Goal: Transaction & Acquisition: Book appointment/travel/reservation

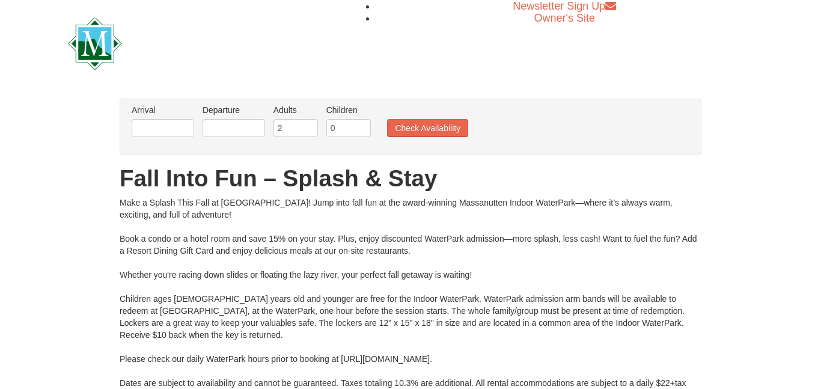
click at [153, 148] on div "Arrival Please format dates MM/DD/YYYY Please format dates MM/DD/YYYY Departure…" at bounding box center [411, 127] width 582 height 56
click at [164, 130] on input "text" at bounding box center [163, 128] width 62 height 18
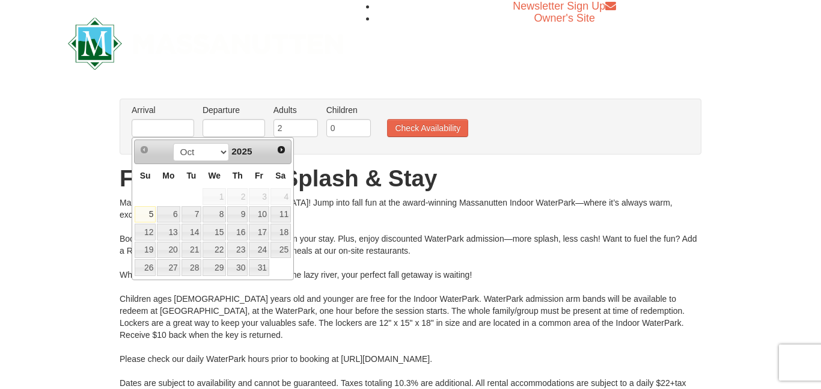
click at [265, 212] on link "10" at bounding box center [259, 214] width 20 height 17
type input "[DATE]"
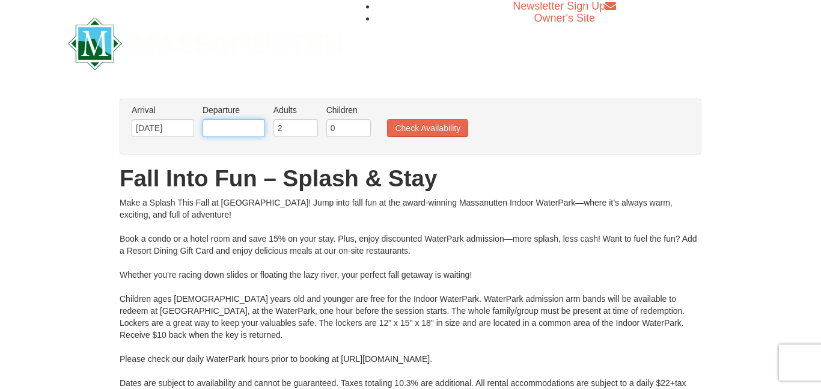
click at [233, 129] on input "text" at bounding box center [233, 128] width 62 height 18
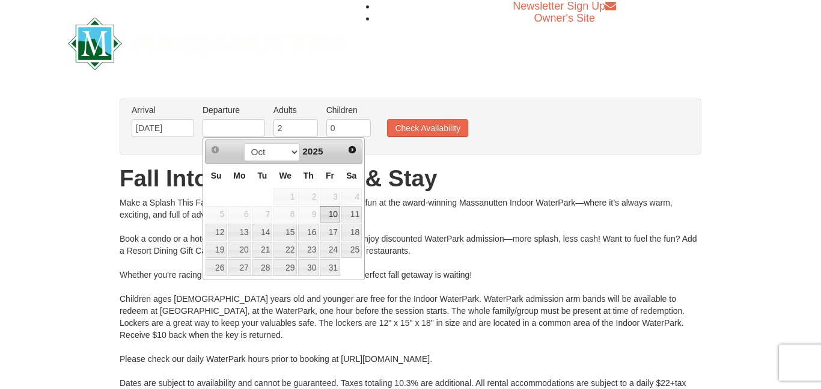
click at [219, 229] on link "12" at bounding box center [215, 231] width 21 height 17
type input "[DATE]"
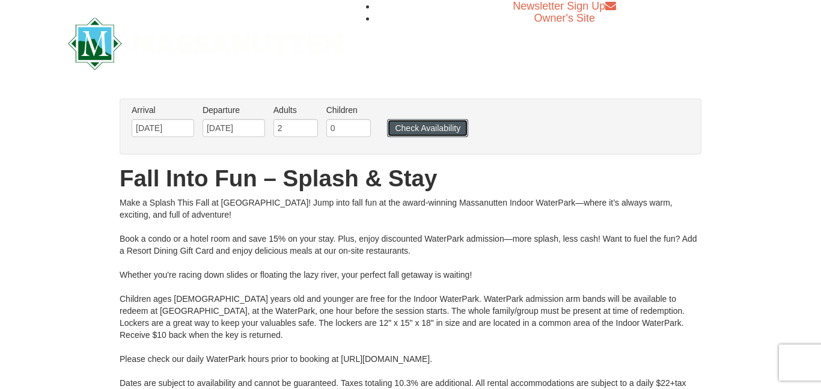
click at [452, 126] on button "Check Availability" at bounding box center [427, 128] width 81 height 18
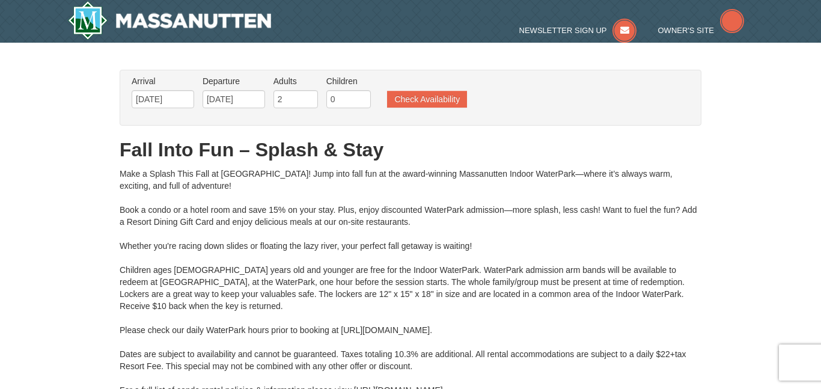
type input "[DATE]"
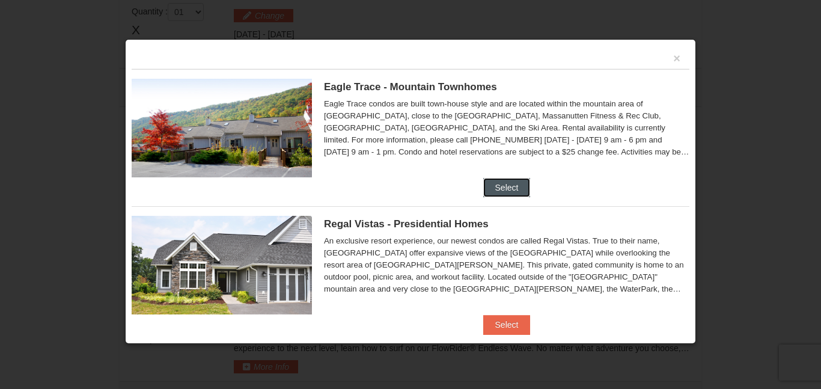
click at [514, 192] on button "Select" at bounding box center [506, 187] width 47 height 19
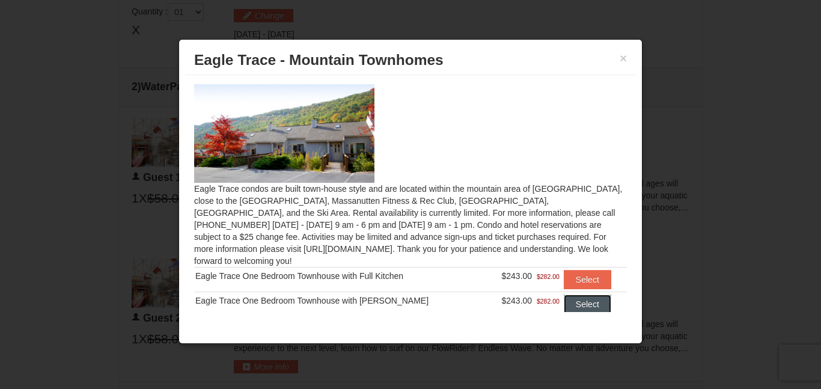
click at [585, 299] on button "Select" at bounding box center [587, 303] width 47 height 19
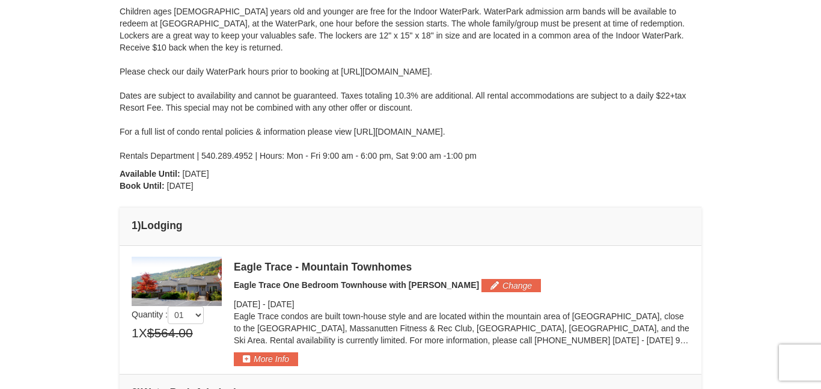
scroll to position [237, 0]
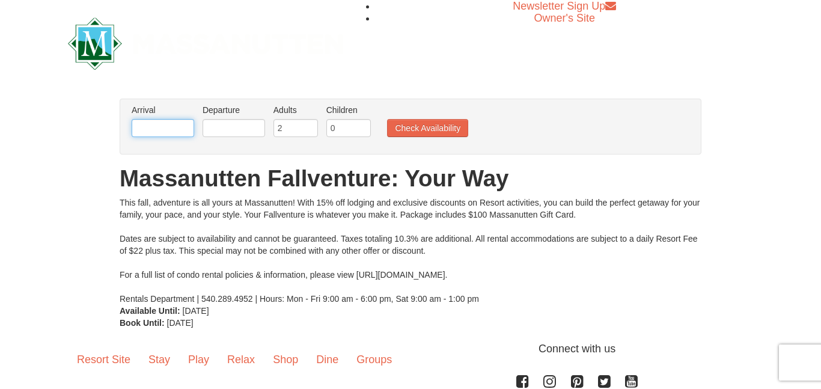
click at [162, 126] on input "text" at bounding box center [163, 128] width 62 height 18
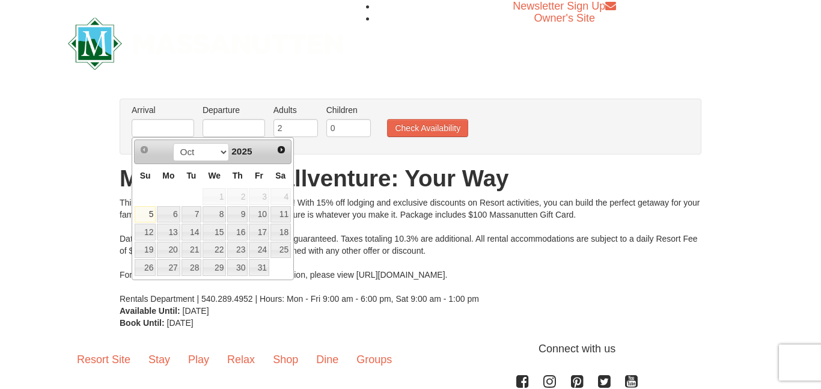
click at [264, 214] on link "10" at bounding box center [259, 214] width 20 height 17
type input "[DATE]"
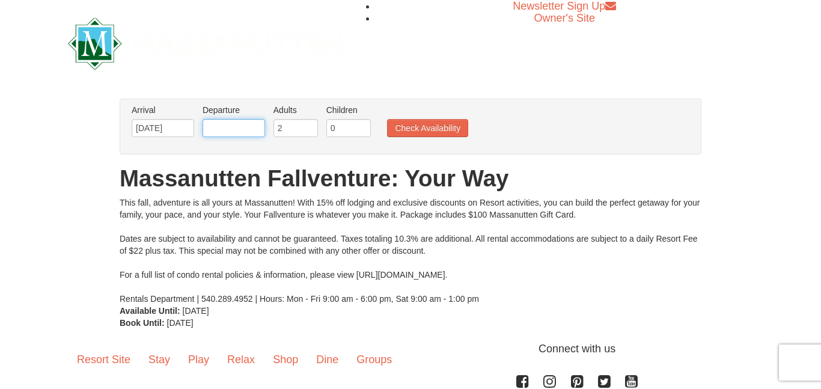
click at [239, 132] on input "text" at bounding box center [233, 128] width 62 height 18
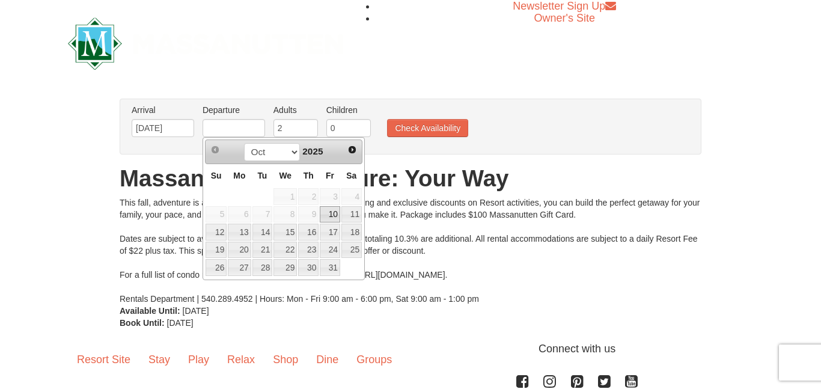
click at [228, 238] on link "13" at bounding box center [239, 231] width 23 height 17
type input "10/13/2025"
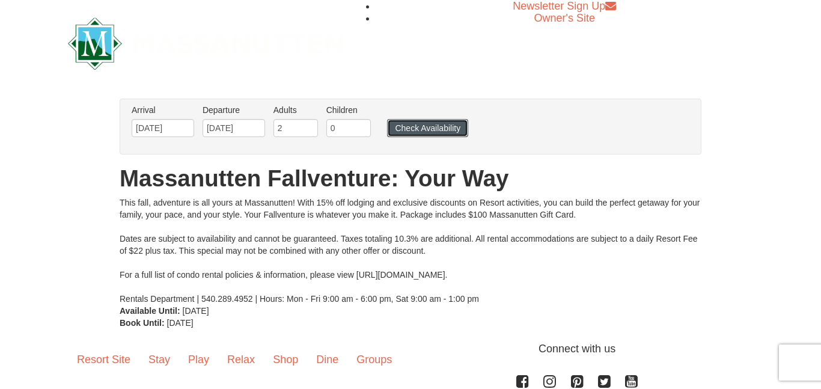
click at [441, 119] on button "Check Availability" at bounding box center [427, 128] width 81 height 18
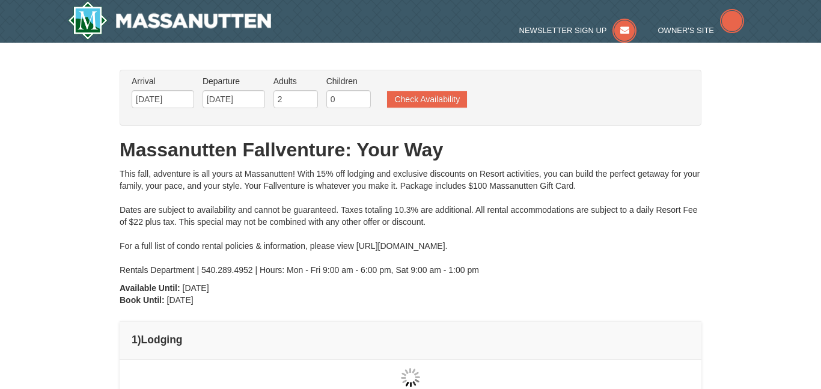
type input "[DATE]"
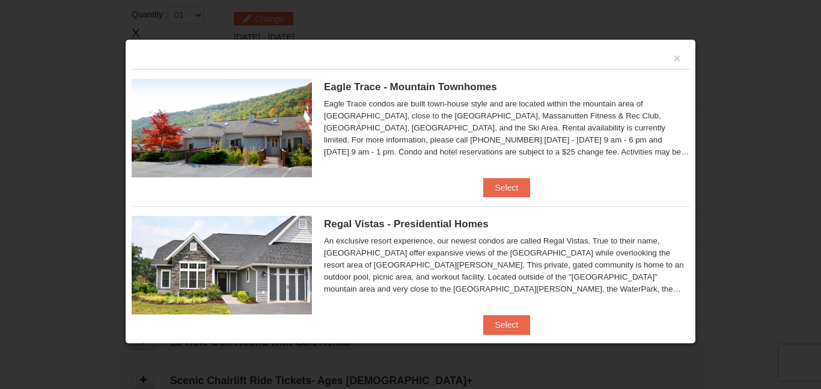
scroll to position [367, 0]
click at [503, 192] on button "Select" at bounding box center [506, 187] width 47 height 19
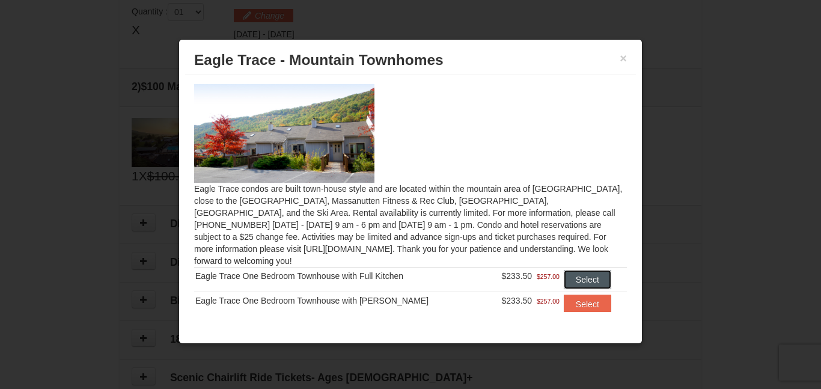
click at [603, 270] on button "Select" at bounding box center [587, 279] width 47 height 19
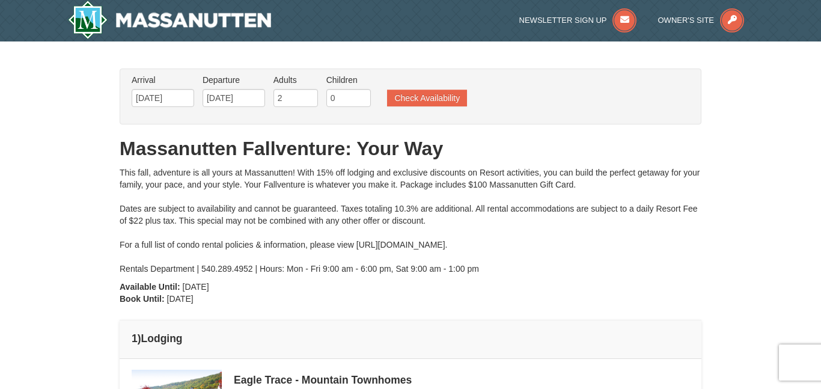
scroll to position [0, 0]
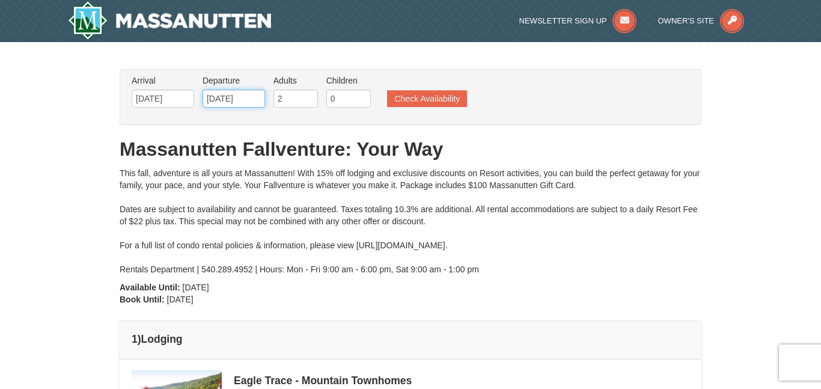
click at [241, 95] on input "10/13/2025" at bounding box center [233, 99] width 62 height 18
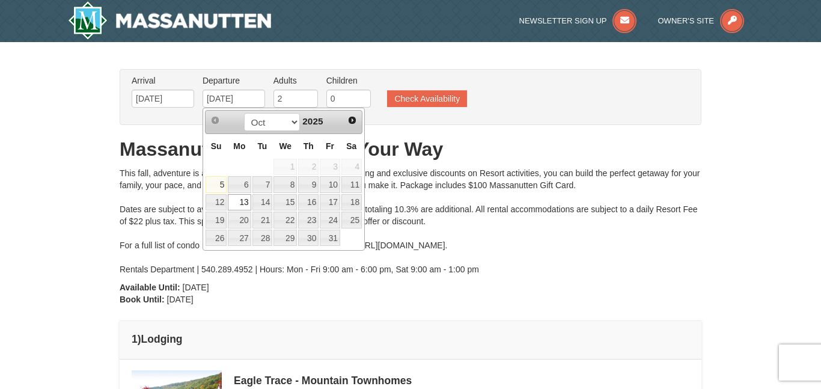
click at [222, 198] on link "12" at bounding box center [215, 202] width 21 height 17
type input "10/12/2025"
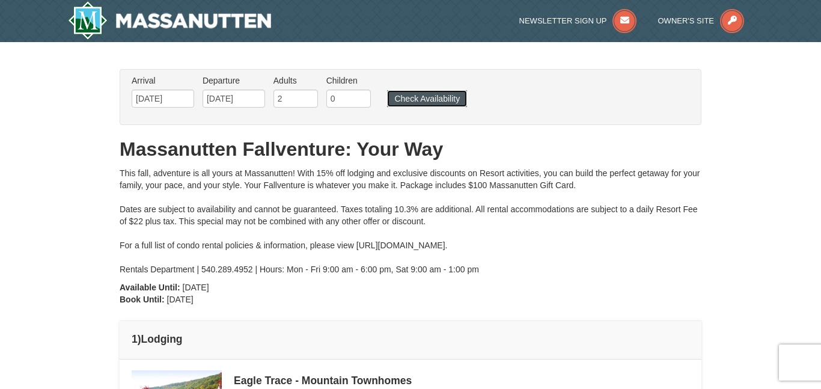
click at [446, 99] on button "Check Availability" at bounding box center [427, 98] width 80 height 17
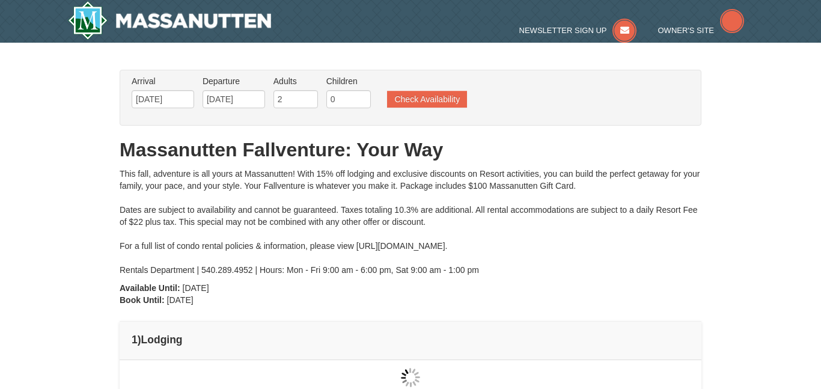
type input "10/10/2025"
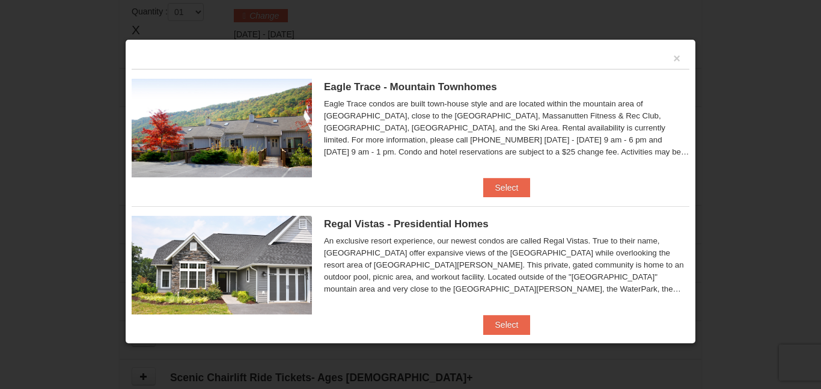
scroll to position [367, 0]
click at [516, 192] on button "Select" at bounding box center [506, 187] width 47 height 19
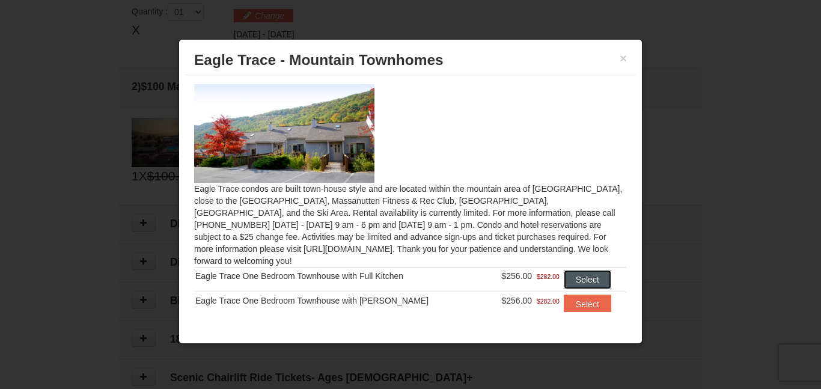
click at [595, 270] on button "Select" at bounding box center [587, 279] width 47 height 19
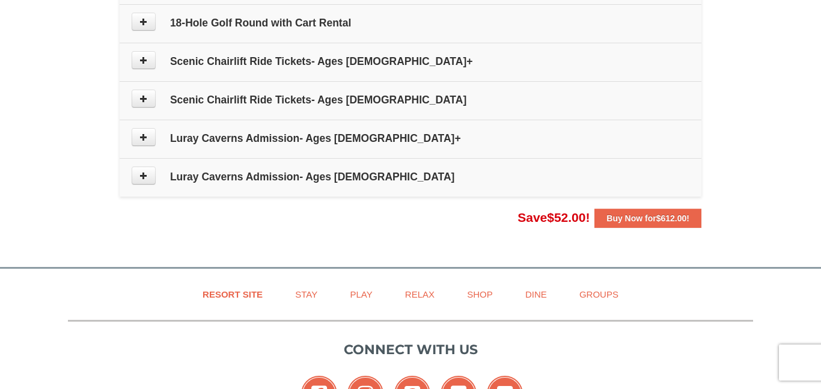
scroll to position [737, 0]
